Goal: Task Accomplishment & Management: Use online tool/utility

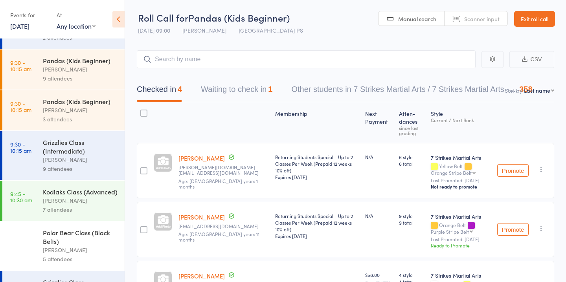
scroll to position [171, 0]
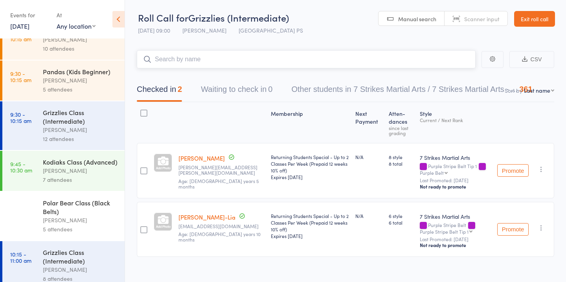
scroll to position [202, 0]
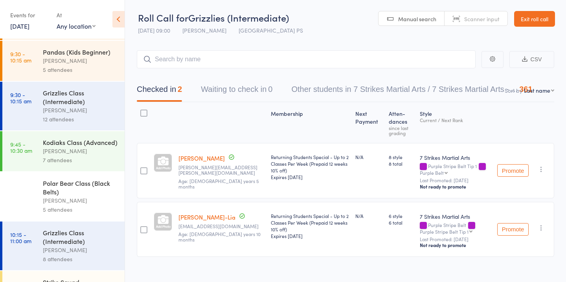
click at [98, 161] on div "7 attendees" at bounding box center [80, 160] width 75 height 9
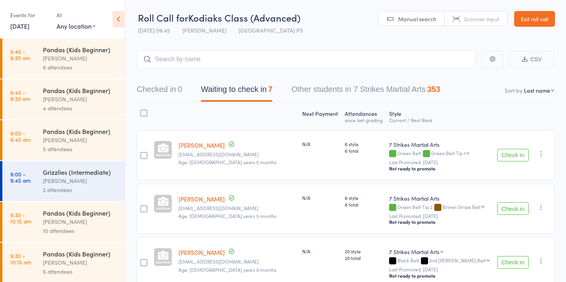
click at [517, 157] on button "Check in" at bounding box center [512, 155] width 31 height 13
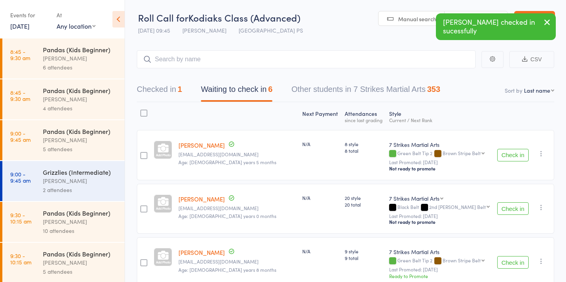
click at [517, 157] on button "Check in" at bounding box center [512, 155] width 31 height 13
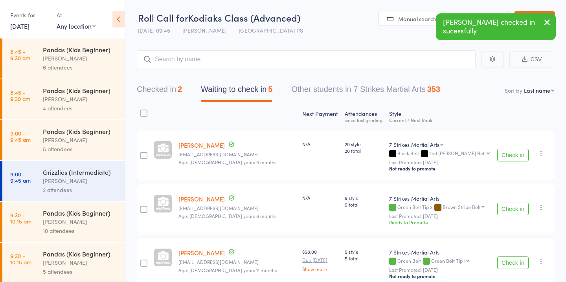
click at [511, 156] on button "Check in" at bounding box center [512, 155] width 31 height 13
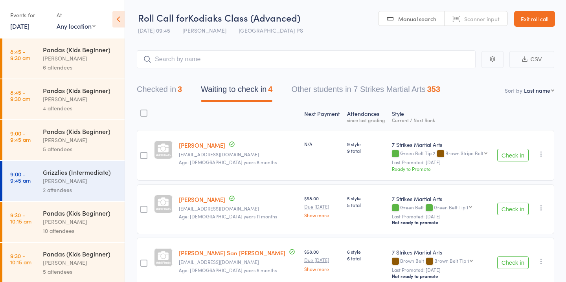
click at [511, 156] on button "Check in" at bounding box center [512, 155] width 31 height 13
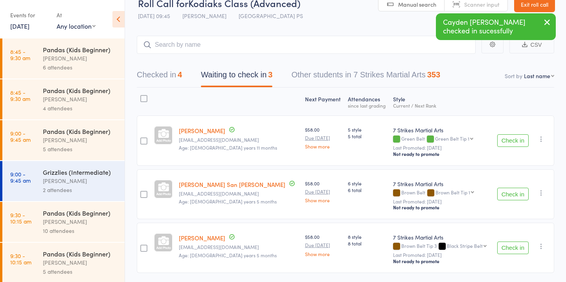
scroll to position [18, 0]
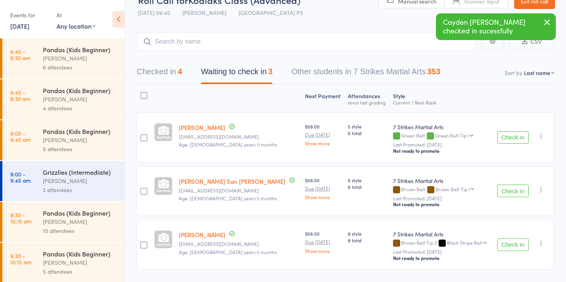
click at [520, 193] on button "Check in" at bounding box center [512, 191] width 31 height 13
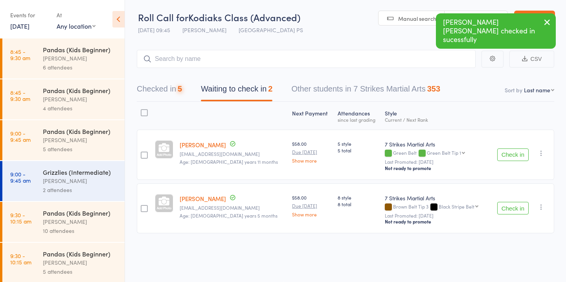
scroll to position [0, 0]
click at [517, 212] on button "Check in" at bounding box center [512, 208] width 31 height 13
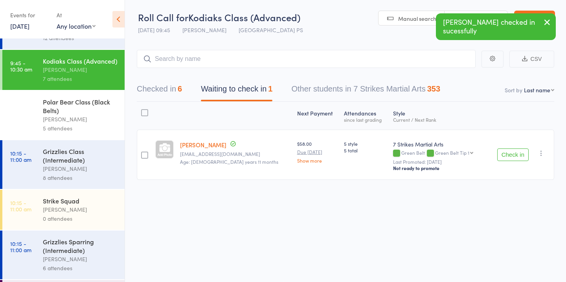
scroll to position [281, 0]
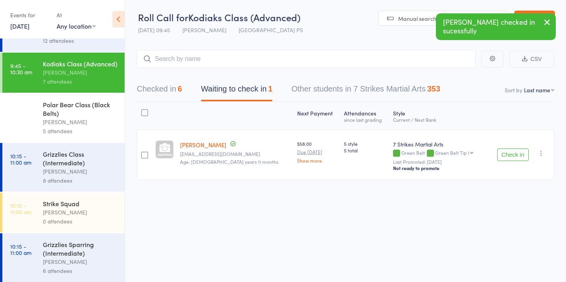
click at [83, 132] on div "5 attendees" at bounding box center [80, 131] width 75 height 9
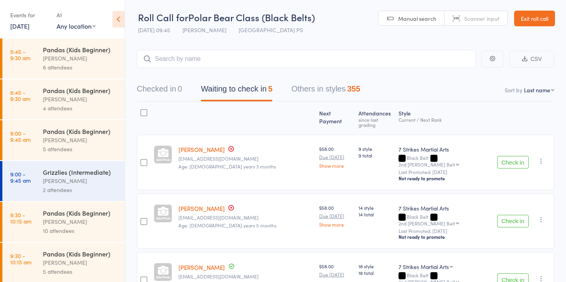
click at [517, 156] on button "Check in" at bounding box center [512, 162] width 31 height 13
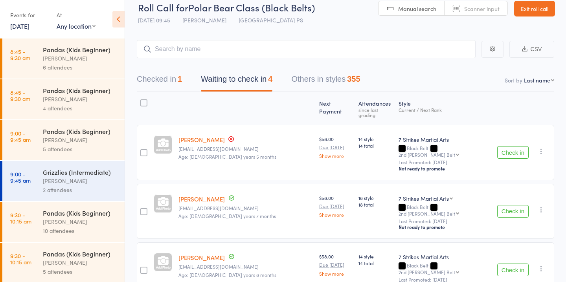
scroll to position [10, 0]
click at [523, 206] on button "Check in" at bounding box center [512, 212] width 31 height 13
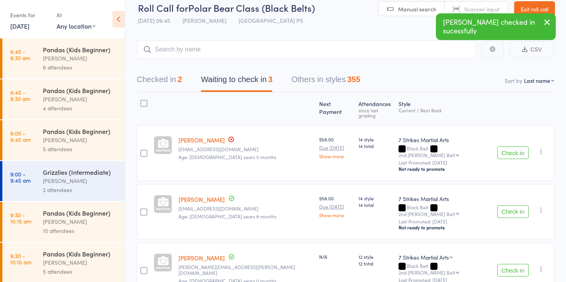
click at [520, 206] on button "Check in" at bounding box center [512, 212] width 31 height 13
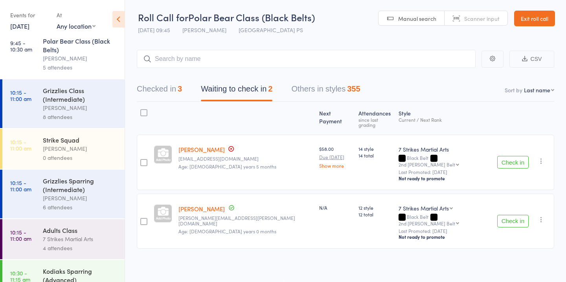
scroll to position [345, 0]
click at [505, 156] on button "Check in" at bounding box center [512, 162] width 31 height 13
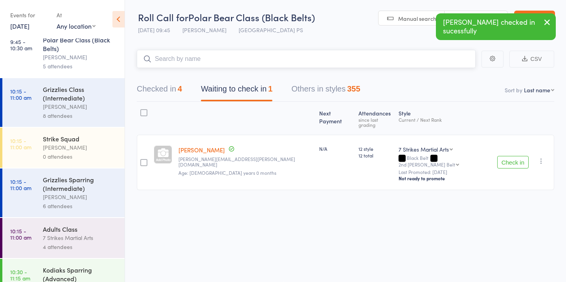
click at [293, 65] on input "search" at bounding box center [306, 59] width 339 height 18
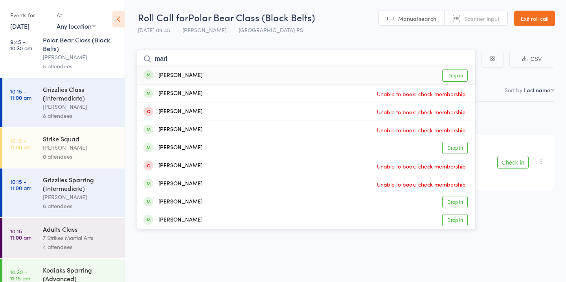
type input "marl"
click at [458, 75] on link "Drop in" at bounding box center [455, 76] width 26 height 12
